Goal: Task Accomplishment & Management: Use online tool/utility

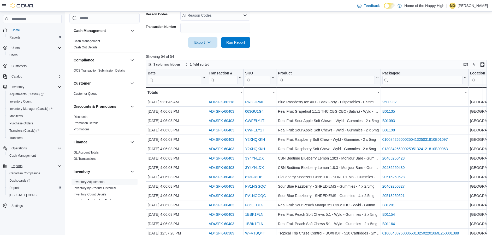
scroll to position [132, 0]
click at [22, 156] on span "Cash Management" at bounding box center [22, 156] width 26 height 4
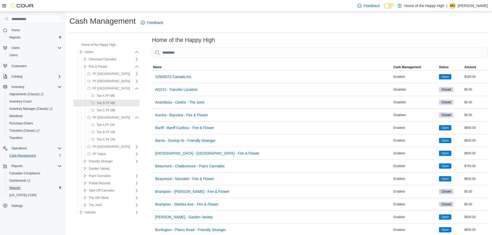
click at [17, 188] on span "Reports" at bounding box center [14, 188] width 11 height 4
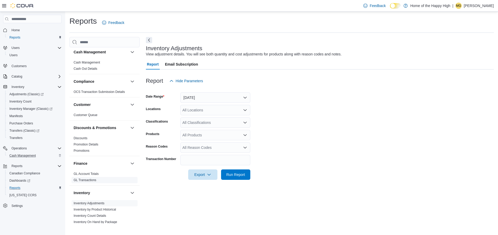
scroll to position [2, 0]
click at [88, 64] on link "Cash Management" at bounding box center [87, 63] width 26 height 4
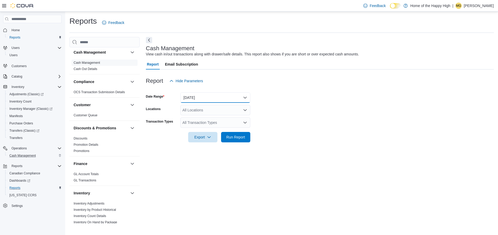
click at [212, 101] on button "[DATE]" at bounding box center [215, 98] width 70 height 10
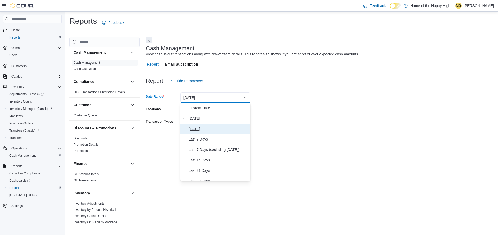
click at [202, 129] on span "[DATE]" at bounding box center [218, 129] width 59 height 6
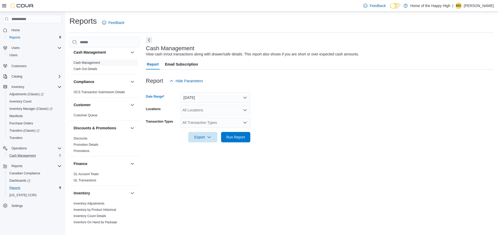
click at [213, 112] on div "All Locations" at bounding box center [215, 110] width 70 height 10
type input "*******"
click at [208, 100] on button "[DATE]" at bounding box center [215, 98] width 70 height 10
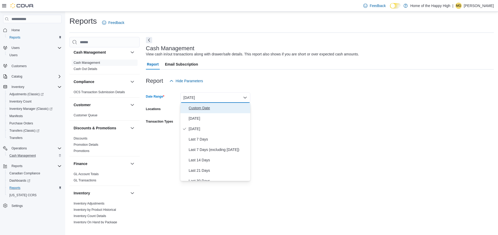
click at [195, 108] on span "Custom Date" at bounding box center [218, 108] width 59 height 6
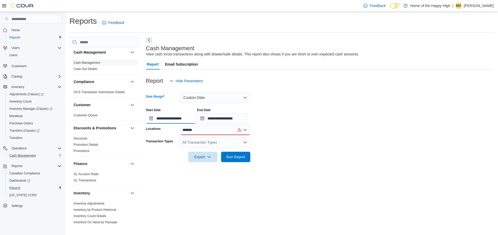
click at [167, 120] on input "**********" at bounding box center [171, 118] width 50 height 10
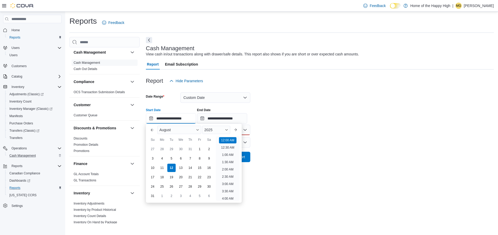
scroll to position [16, 0]
click at [150, 166] on div "10" at bounding box center [152, 168] width 9 height 9
click at [162, 167] on div "11" at bounding box center [161, 168] width 9 height 9
click at [154, 167] on div "10" at bounding box center [152, 168] width 9 height 9
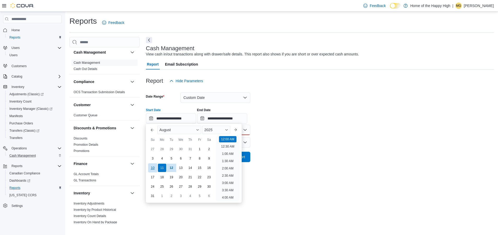
type input "**********"
click at [230, 117] on input "**********" at bounding box center [222, 118] width 50 height 10
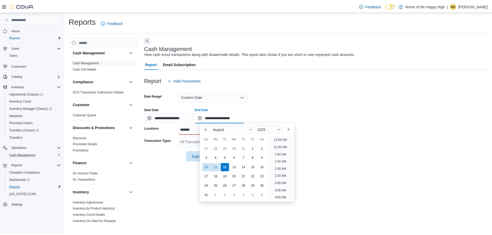
scroll to position [287, 0]
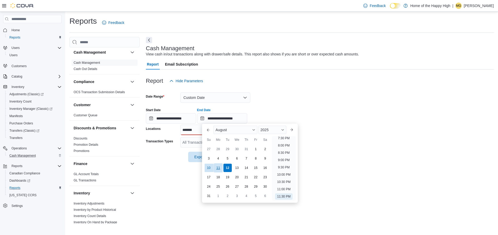
click at [220, 169] on div "11" at bounding box center [217, 168] width 9 height 9
type input "**********"
click at [334, 100] on form "**********" at bounding box center [320, 124] width 348 height 76
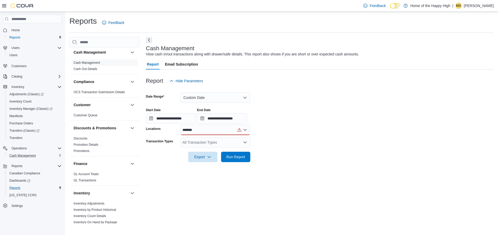
click at [216, 133] on div "*******" at bounding box center [215, 130] width 70 height 10
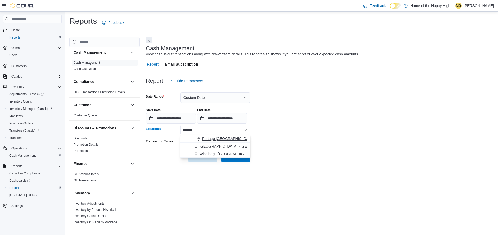
type input "*******"
click at [217, 140] on span "Portage [GEOGRAPHIC_DATA] - [GEOGRAPHIC_DATA] - Fire & Flower" at bounding box center [261, 138] width 118 height 5
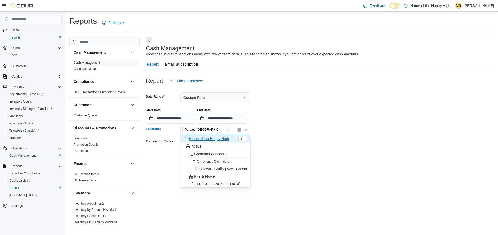
click at [300, 113] on div "**********" at bounding box center [320, 114] width 348 height 20
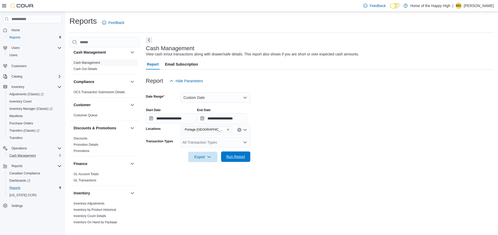
click at [234, 155] on span "Run Report" at bounding box center [235, 156] width 19 height 5
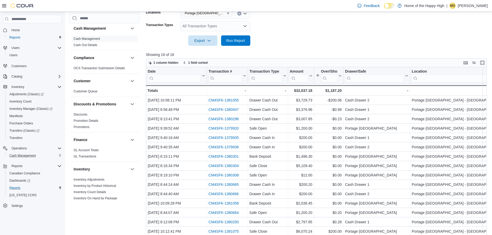
scroll to position [3, 0]
click at [203, 77] on icon at bounding box center [203, 75] width 4 height 3
click at [183, 96] on span "Sort Low-High" at bounding box center [180, 96] width 20 height 4
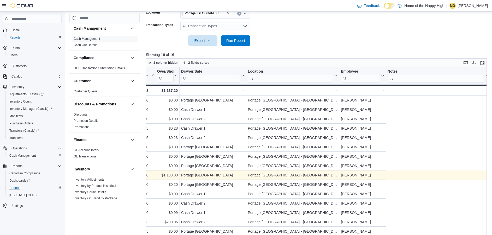
scroll to position [0, 0]
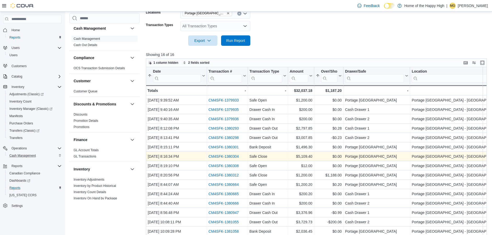
click at [233, 156] on link "CM4SFK-1380304" at bounding box center [223, 157] width 30 height 4
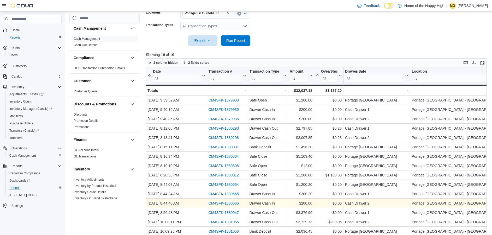
scroll to position [132, 0]
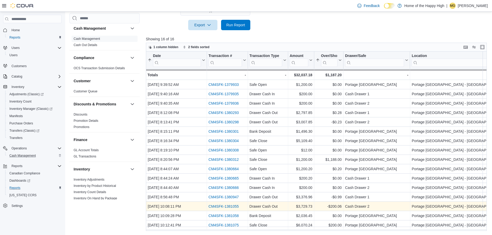
click at [234, 205] on link "CM4SFK-1381055" at bounding box center [223, 207] width 30 height 4
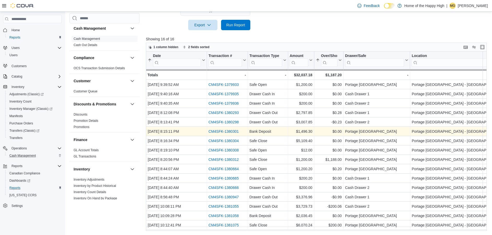
scroll to position [0, 0]
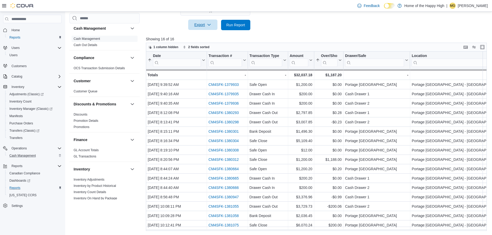
click at [207, 25] on span "Export" at bounding box center [202, 25] width 23 height 10
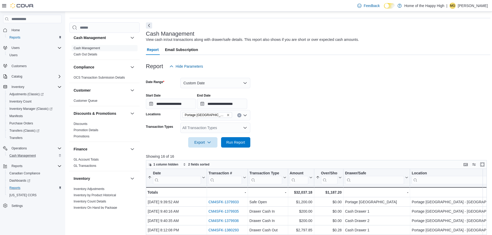
scroll to position [13, 0]
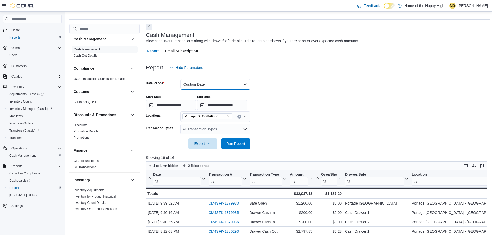
click at [209, 87] on button "Custom Date" at bounding box center [215, 84] width 70 height 10
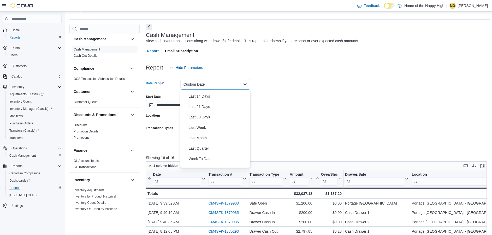
scroll to position [51, 0]
click at [201, 137] on span "Last Month" at bounding box center [218, 138] width 59 height 6
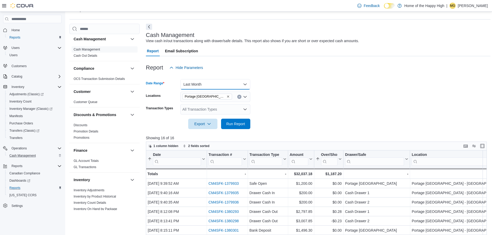
click at [203, 83] on button "Last Month" at bounding box center [215, 84] width 70 height 10
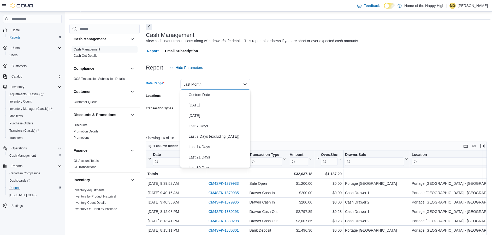
scroll to position [60, 0]
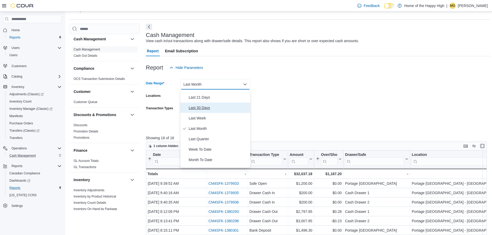
click at [201, 108] on span "Last 30 Days" at bounding box center [218, 108] width 59 height 6
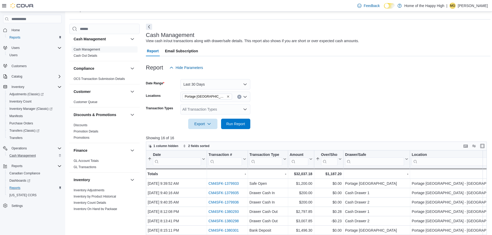
click at [357, 80] on form "Date Range Last 30 Days Locations Portage [GEOGRAPHIC_DATA] - [GEOGRAPHIC_DATA]…" at bounding box center [318, 101] width 344 height 56
click at [235, 129] on span "Run Report" at bounding box center [235, 124] width 23 height 10
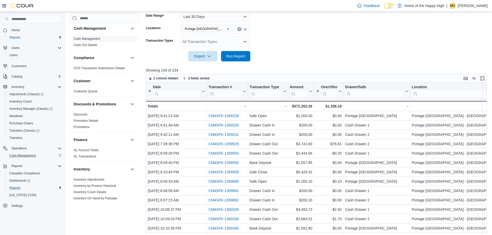
scroll to position [81, 0]
click at [339, 93] on button "Over/Short" at bounding box center [328, 91] width 26 height 13
click at [329, 115] on button "Sort High-Low" at bounding box center [328, 117] width 31 height 6
click at [340, 92] on icon at bounding box center [339, 91] width 4 height 3
click at [332, 118] on span "Sort High-Low" at bounding box center [332, 118] width 20 height 4
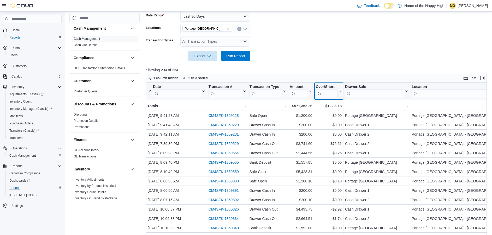
click at [340, 93] on button "Over/Short" at bounding box center [328, 91] width 26 height 13
click at [330, 110] on span "Sort Low-High" at bounding box center [332, 111] width 20 height 4
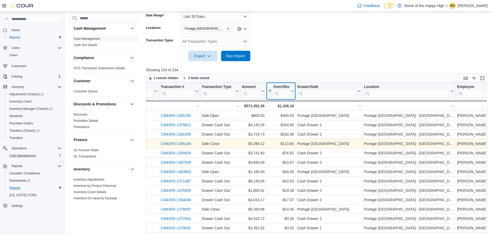
scroll to position [0, 47]
click at [172, 145] on div "Date Sorted by Date, ascending , then sorted by Over/Short, ascending . Click t…" at bounding box center [318, 168] width 344 height 170
click at [174, 143] on link "CM4SFK-1365145" at bounding box center [176, 144] width 30 height 4
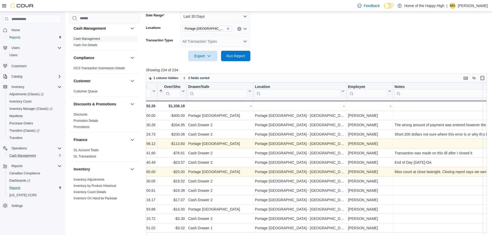
scroll to position [0, 0]
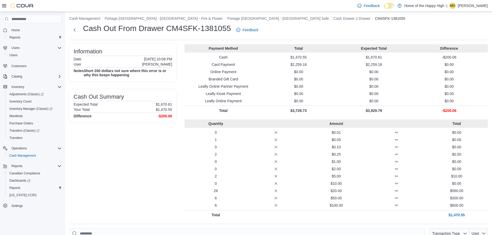
scroll to position [2, 0]
